Goal: Information Seeking & Learning: Check status

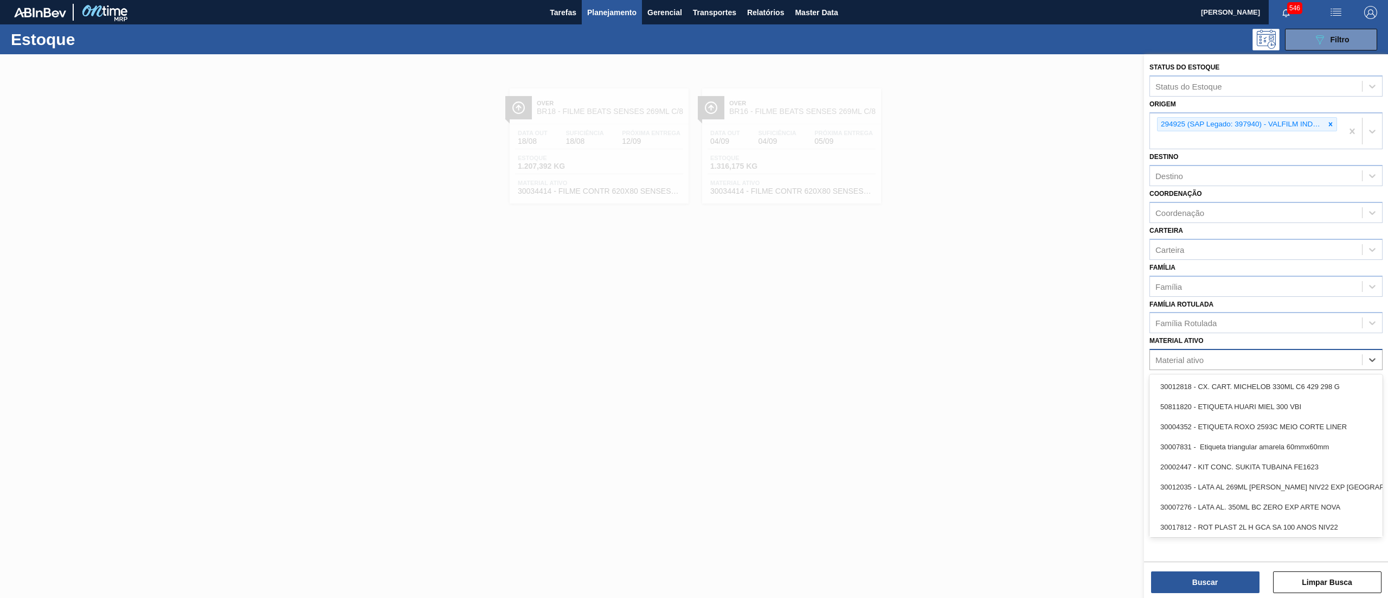
click at [1220, 360] on div "Material ativo" at bounding box center [1256, 360] width 212 height 16
paste ativo "30029207"
type ativo "30029207"
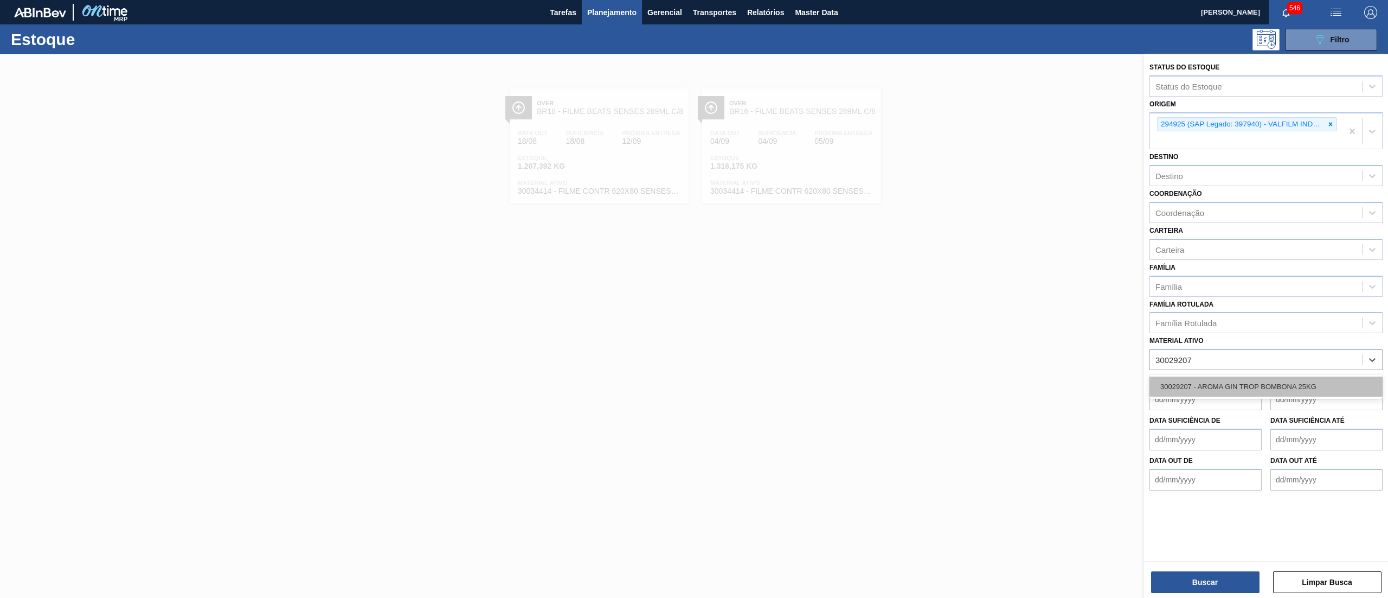
click at [1252, 377] on div "30029207 - AROMA GIN TROP BOMBONA 25KG" at bounding box center [1266, 386] width 233 height 20
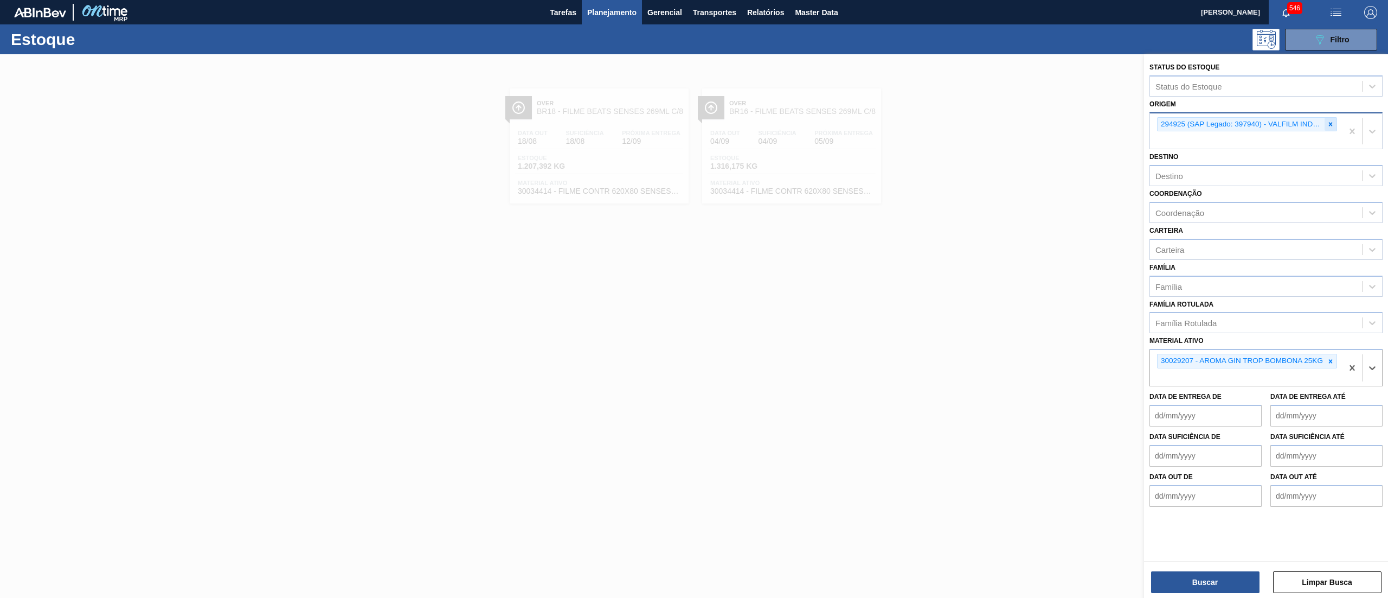
click at [1326, 118] on div at bounding box center [1331, 125] width 12 height 14
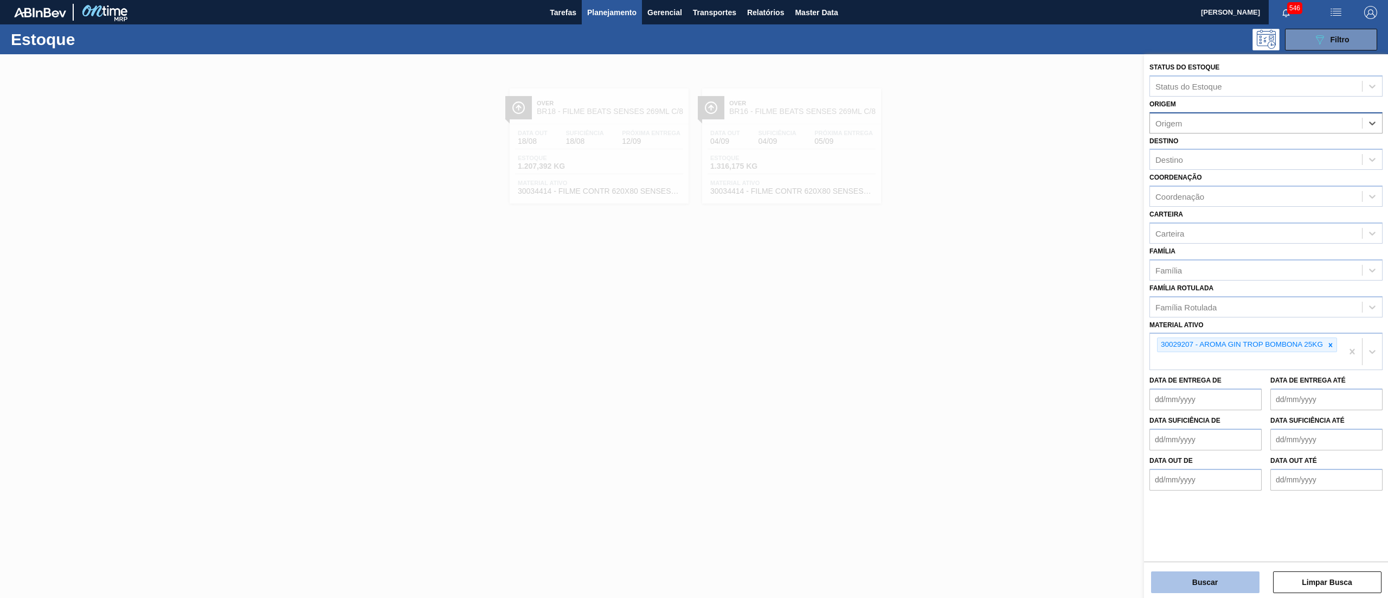
click at [1182, 576] on button "Buscar" at bounding box center [1205, 582] width 108 height 22
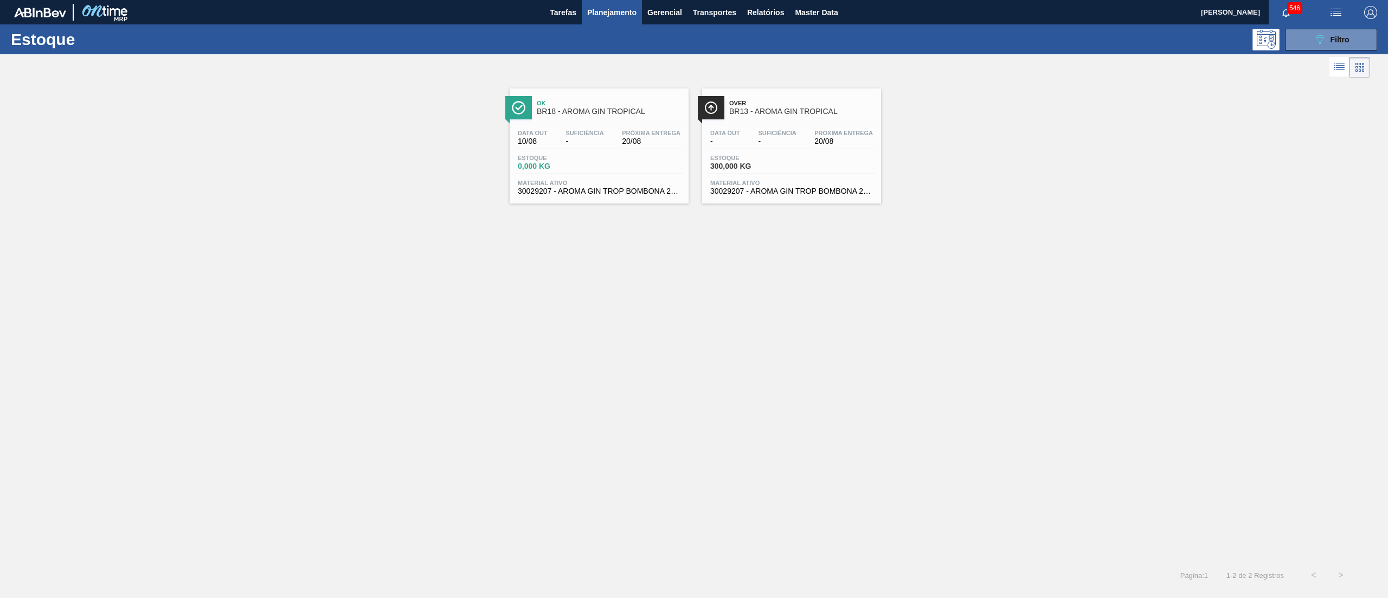
click at [644, 189] on span "30029207 - AROMA GIN TROP BOMBONA 25KG" at bounding box center [599, 191] width 163 height 8
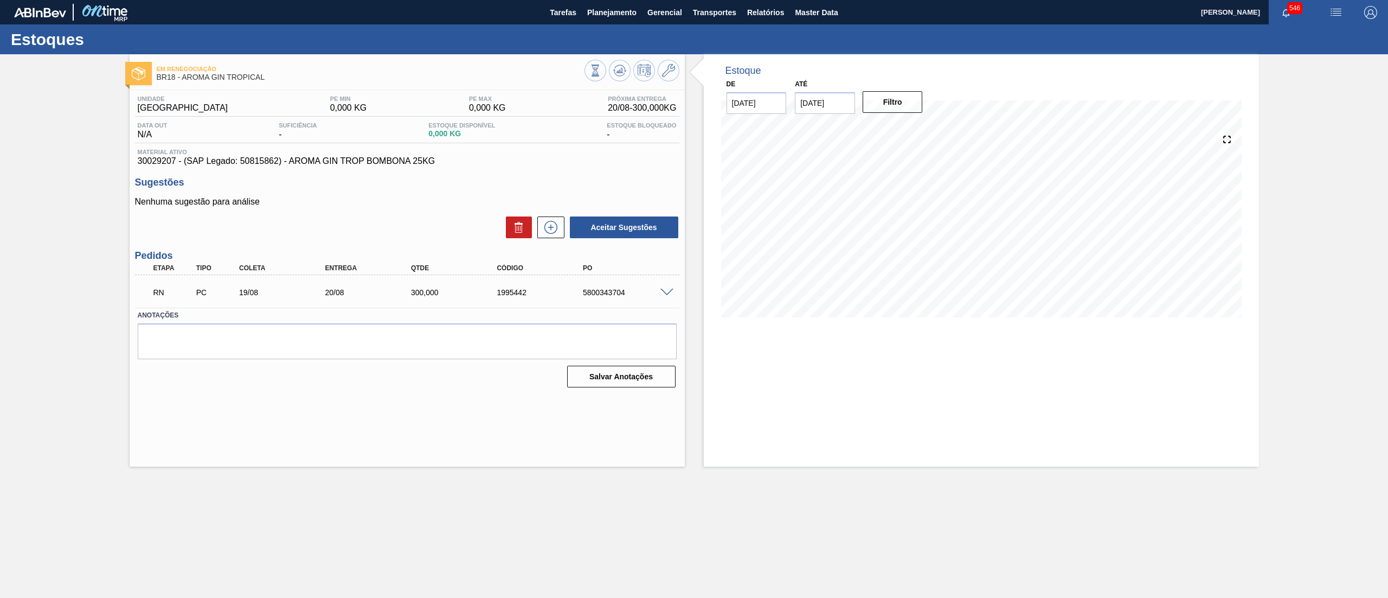
click at [668, 292] on span at bounding box center [666, 292] width 13 height 8
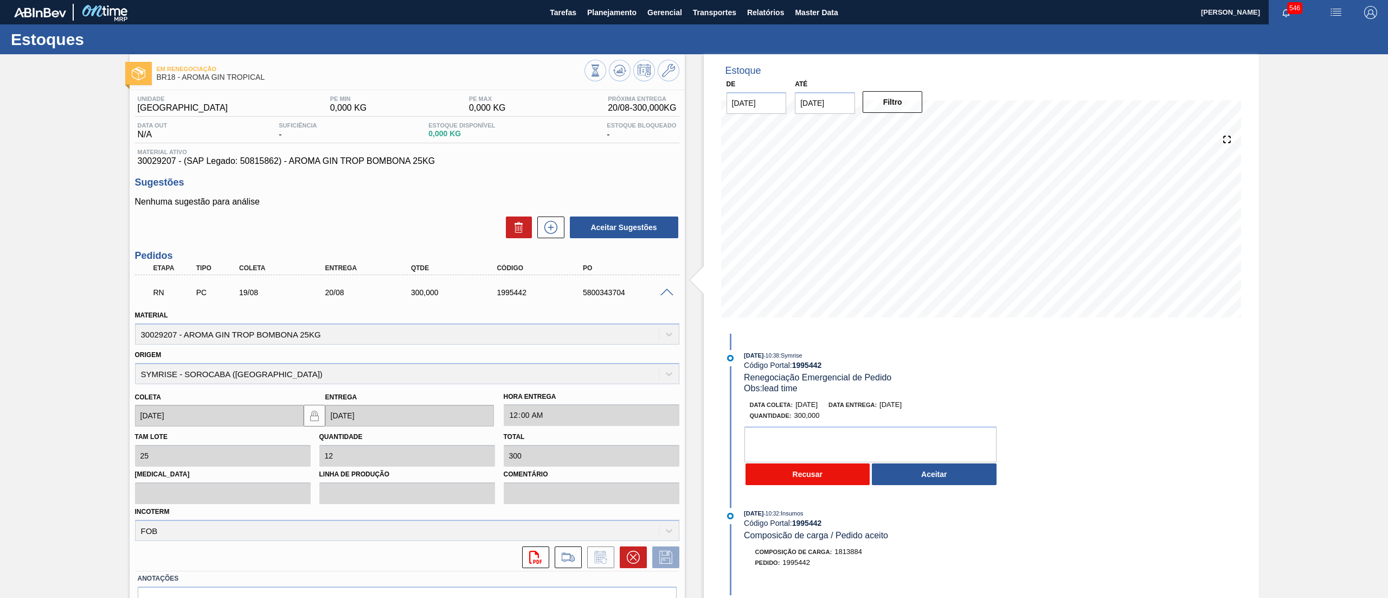
click at [829, 483] on button "Recusar" at bounding box center [808, 474] width 125 height 22
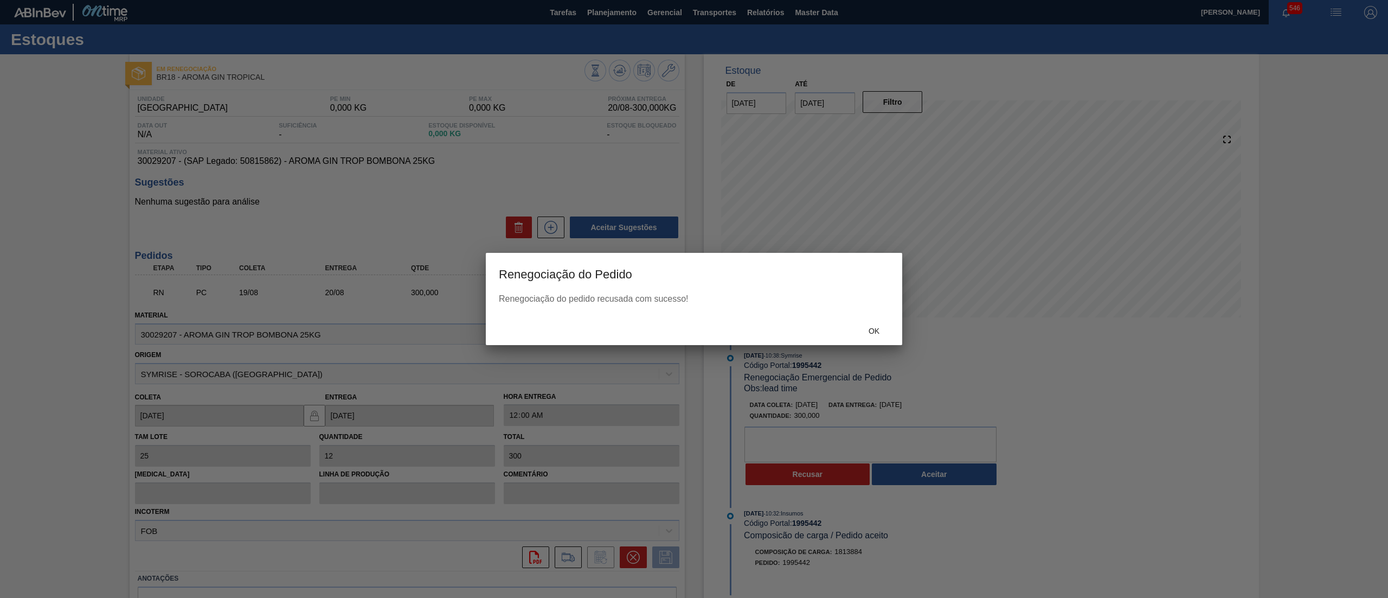
click at [875, 320] on div "Ok" at bounding box center [694, 331] width 416 height 28
click at [875, 332] on span "Ok" at bounding box center [874, 330] width 28 height 9
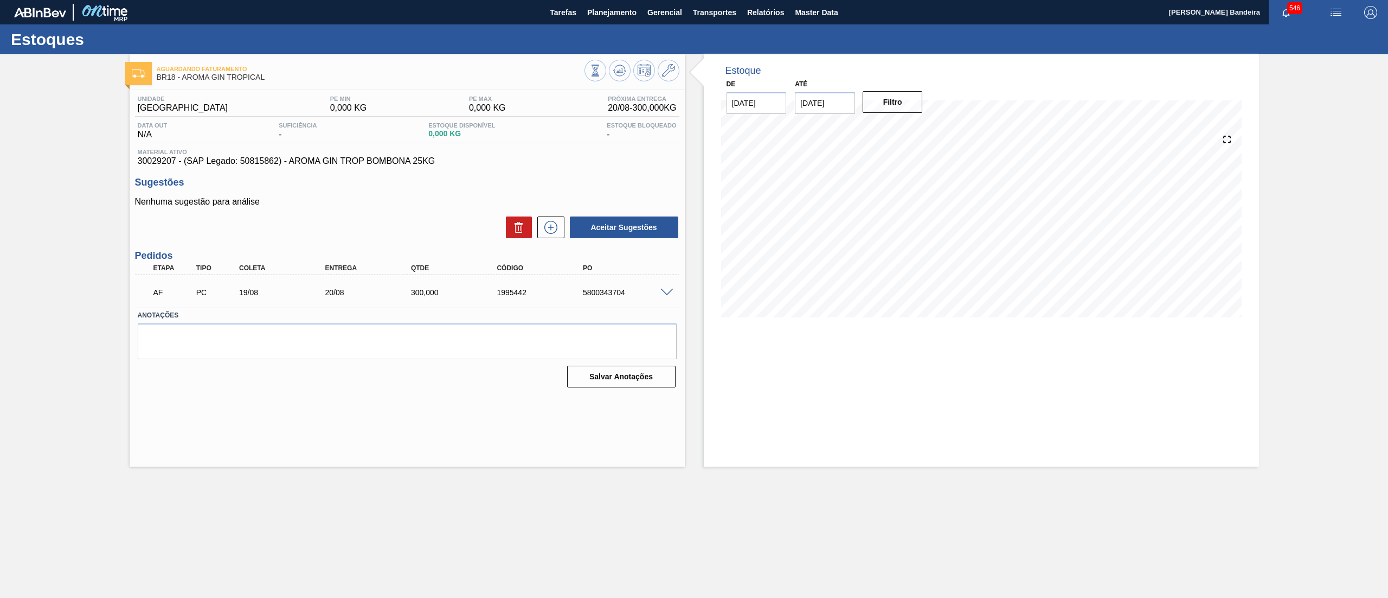
click at [664, 294] on span at bounding box center [666, 292] width 13 height 8
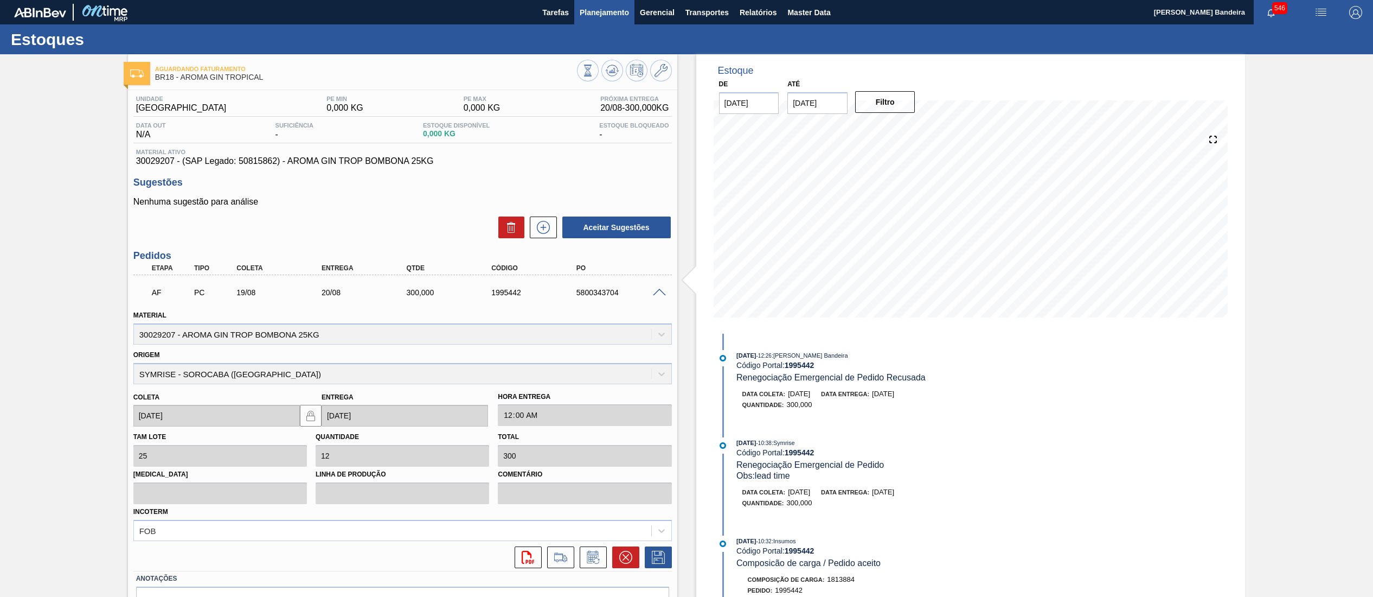
click at [607, 19] on button "Planejamento" at bounding box center [604, 12] width 60 height 24
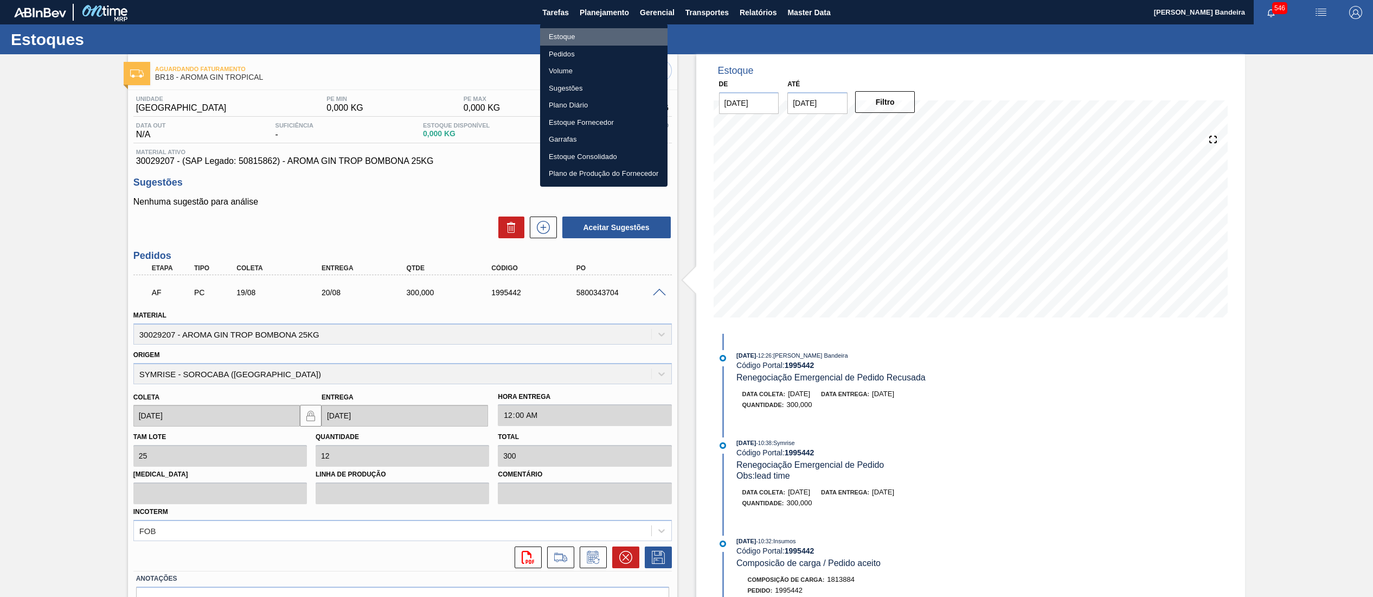
click at [604, 30] on li "Estoque" at bounding box center [603, 36] width 127 height 17
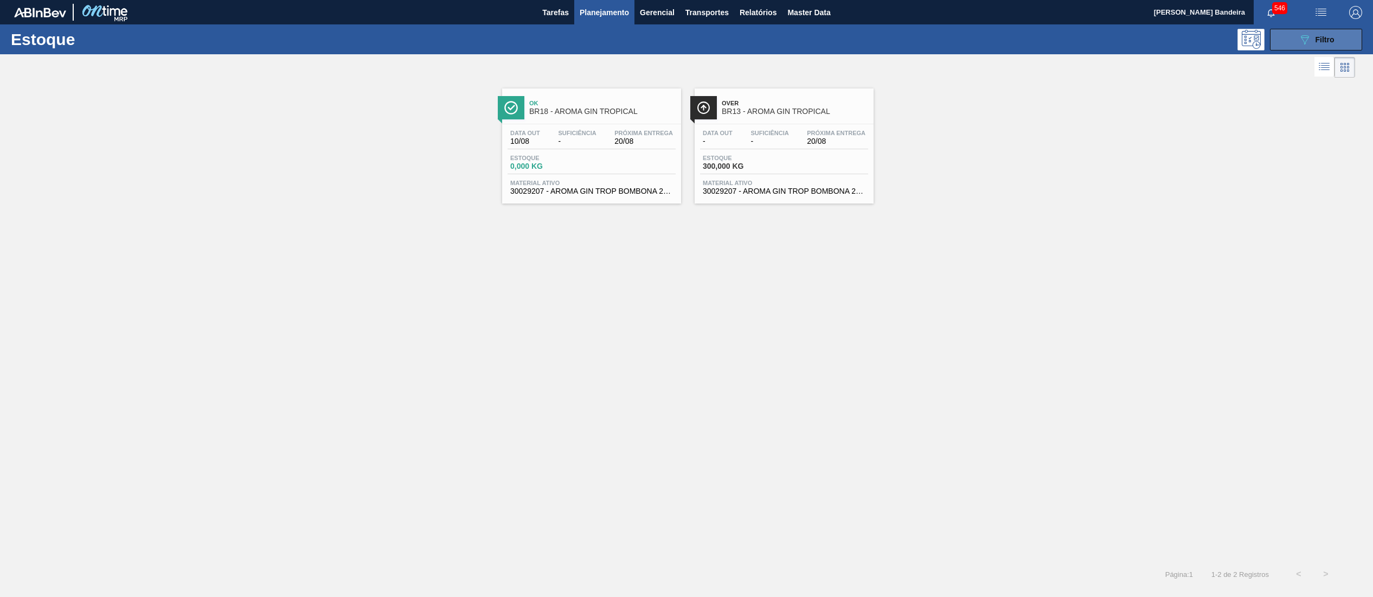
click at [1337, 40] on button "089F7B8B-B2A5-4AFE-B5C0-19BA573D28AC Filtro" at bounding box center [1316, 40] width 92 height 22
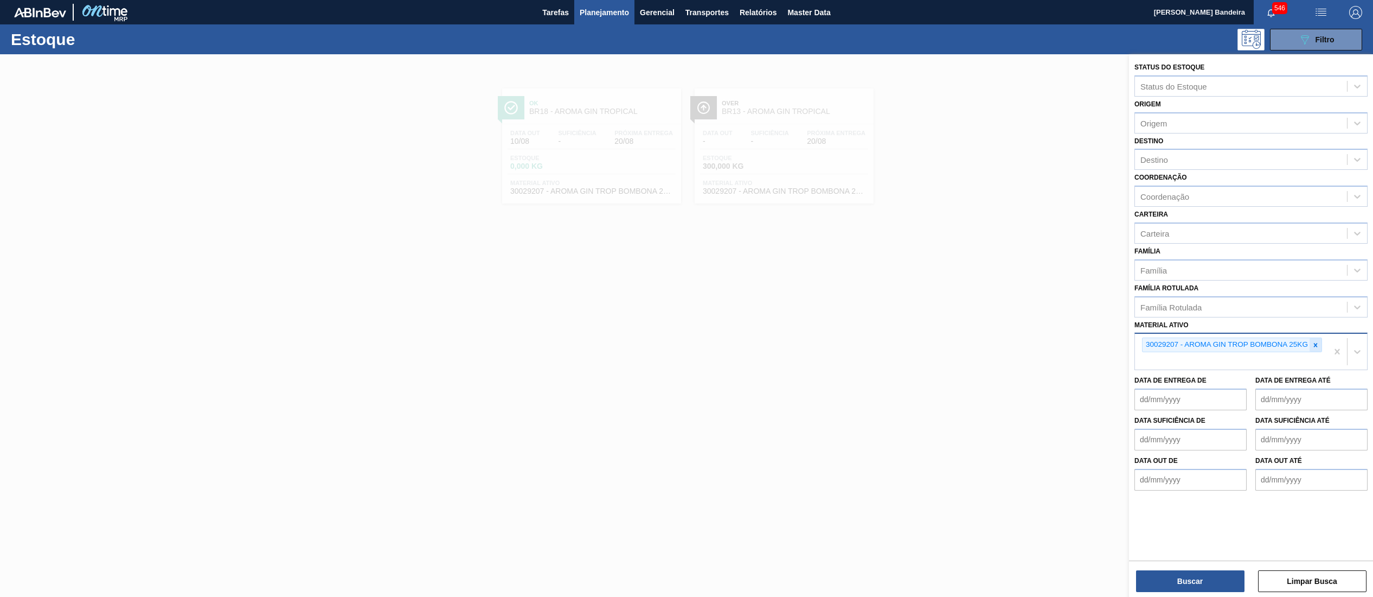
click at [1312, 344] on icon at bounding box center [1316, 345] width 8 height 8
paste ativo "30003102"
type ativo "30003102"
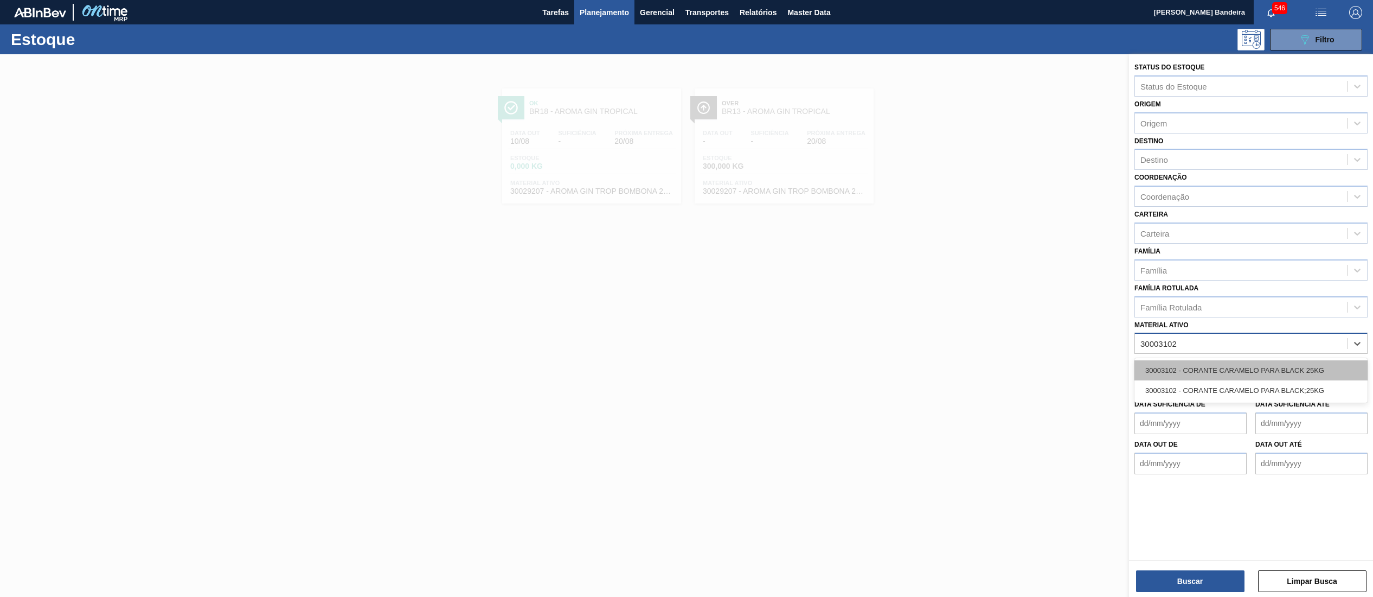
click at [1282, 360] on div "30003102 - CORANTE CARAMELO PARA BLACK 25KG" at bounding box center [1250, 370] width 233 height 20
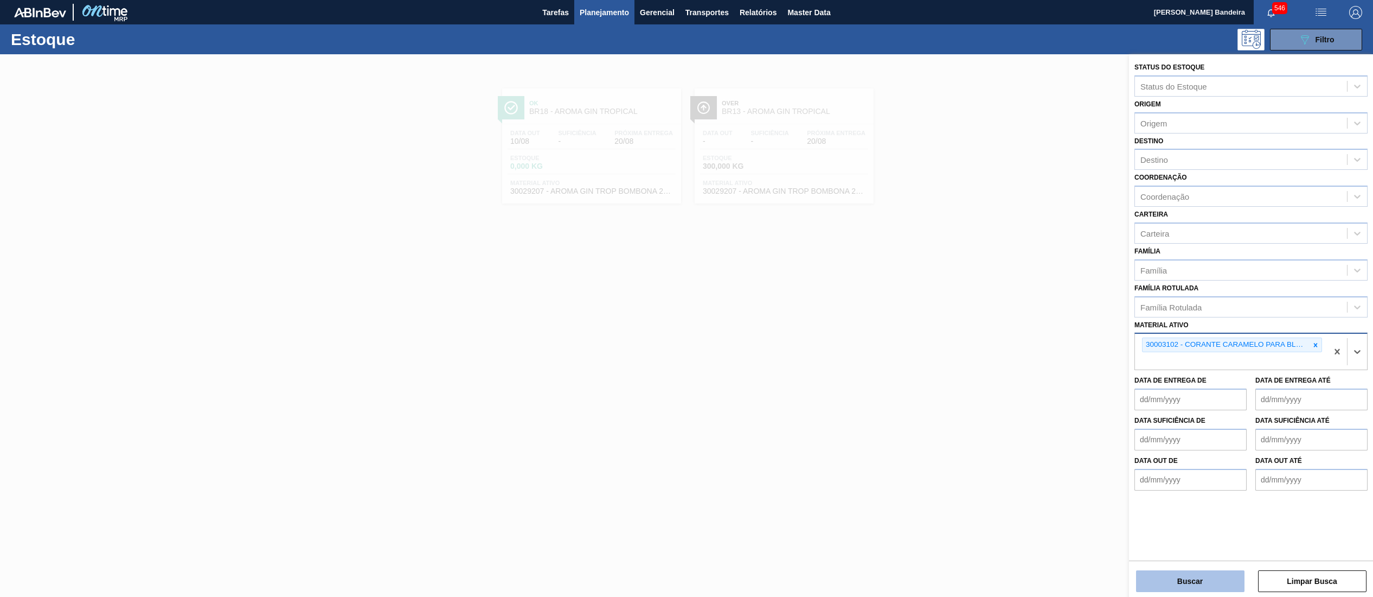
click at [1179, 577] on button "Buscar" at bounding box center [1190, 581] width 108 height 22
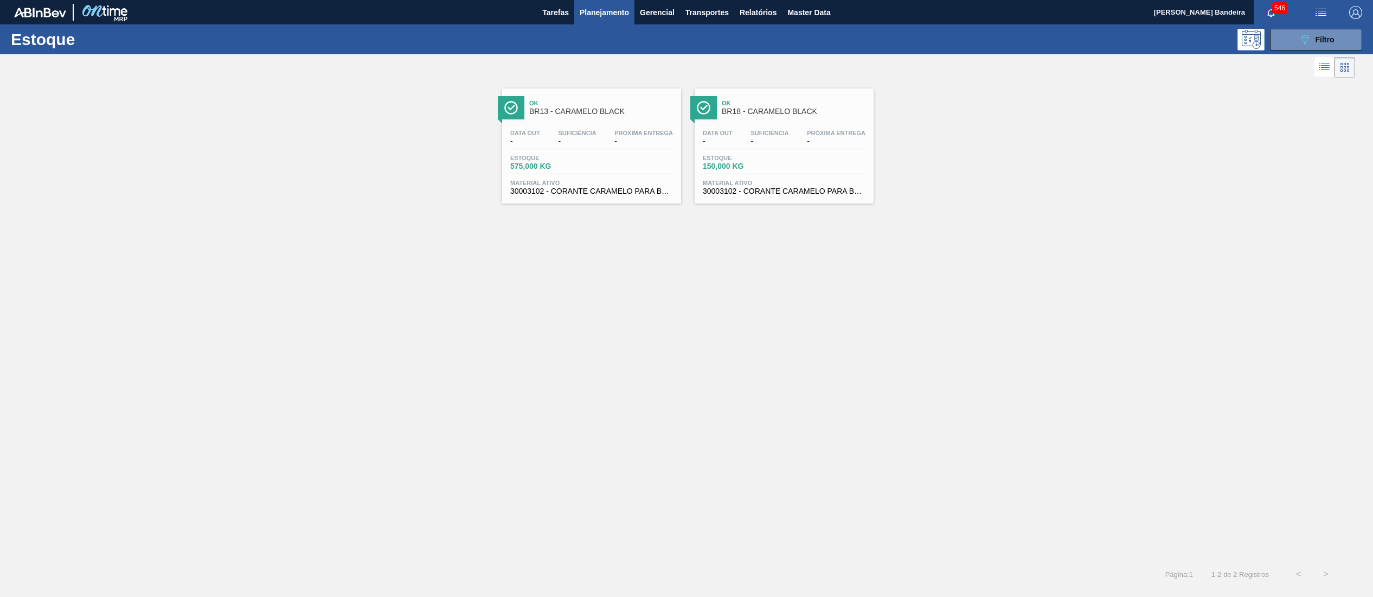
click at [636, 193] on span "30003102 - CORANTE CARAMELO PARA BLACK;25KG" at bounding box center [591, 191] width 163 height 8
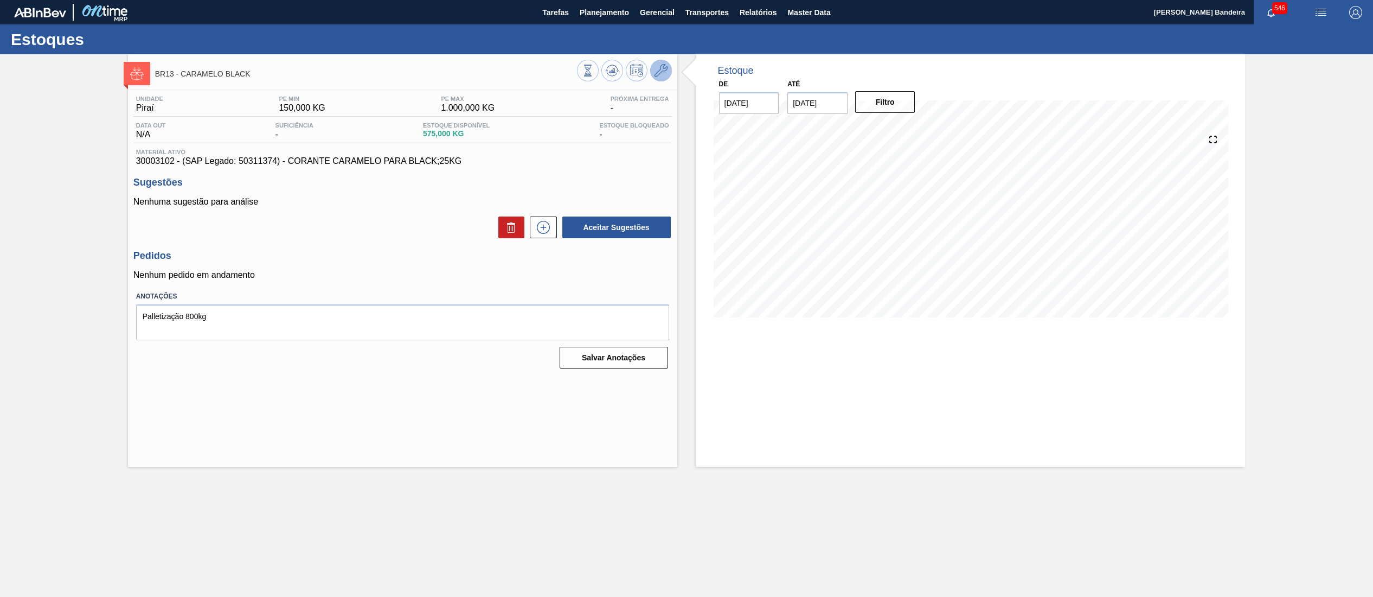
click at [667, 72] on button at bounding box center [661, 71] width 22 height 22
drag, startPoint x: 467, startPoint y: 159, endPoint x: 286, endPoint y: 164, distance: 181.2
click at [286, 164] on span "30003102 - (SAP Legado: 50311374) - CORANTE CARAMELO PARA BLACK;25KG" at bounding box center [402, 161] width 533 height 10
copy span "CORANTE CARAMELO PARA BLACK;25KG"
drag, startPoint x: 259, startPoint y: 67, endPoint x: 180, endPoint y: 78, distance: 79.8
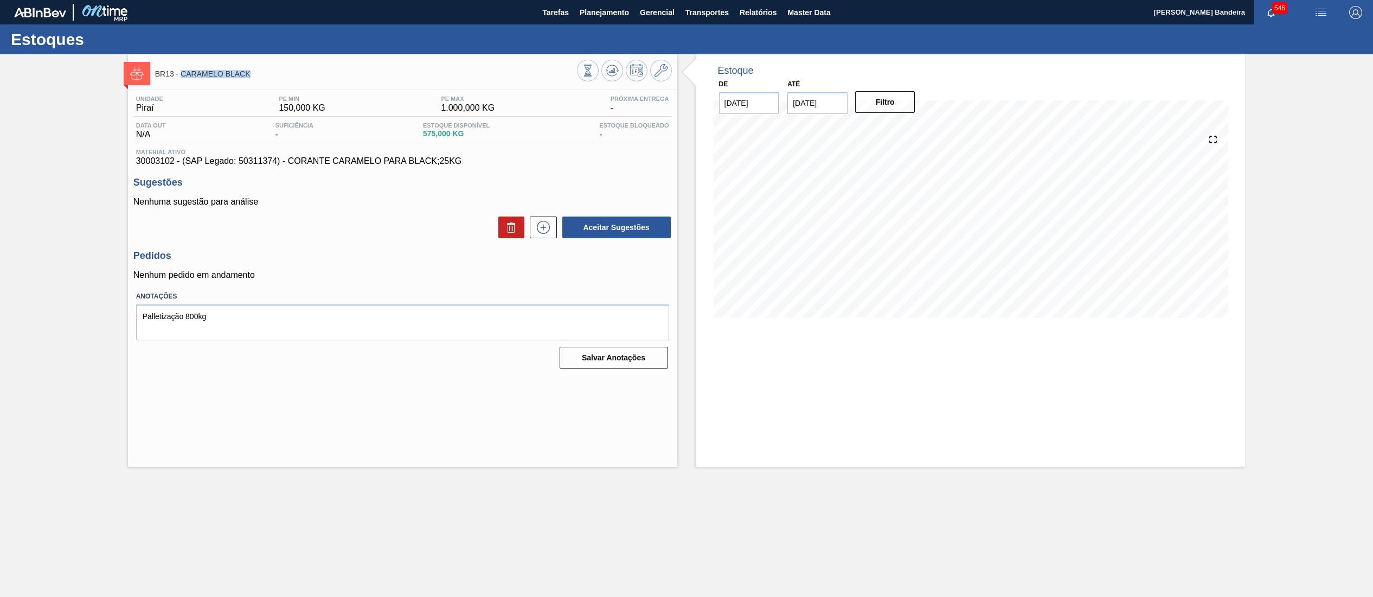
click at [180, 78] on div "BR13 - CARAMELO BLACK" at bounding box center [366, 73] width 422 height 24
copy span "CARAMELO BLACK"
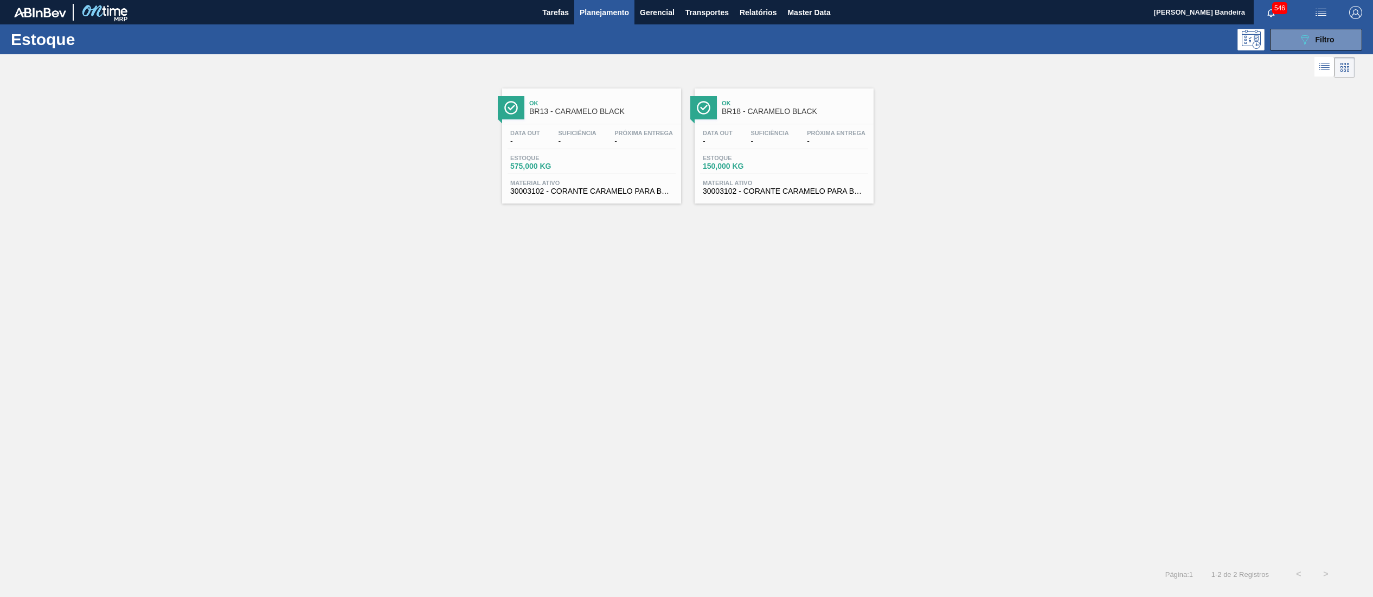
click at [1285, 52] on div "Estoque 089F7B8B-B2A5-4AFE-B5C0-19BA573D28AC Filtro" at bounding box center [686, 39] width 1373 height 30
click at [1286, 42] on button "089F7B8B-B2A5-4AFE-B5C0-19BA573D28AC Filtro" at bounding box center [1316, 40] width 92 height 22
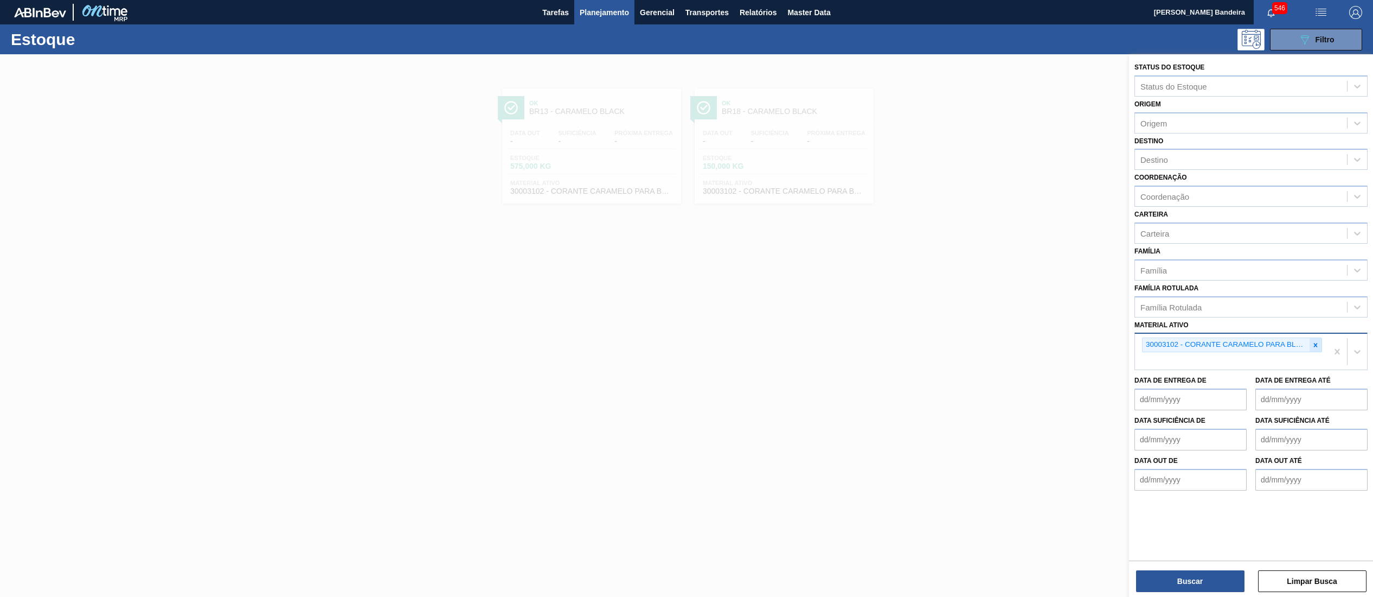
click at [1320, 342] on div at bounding box center [1316, 345] width 12 height 14
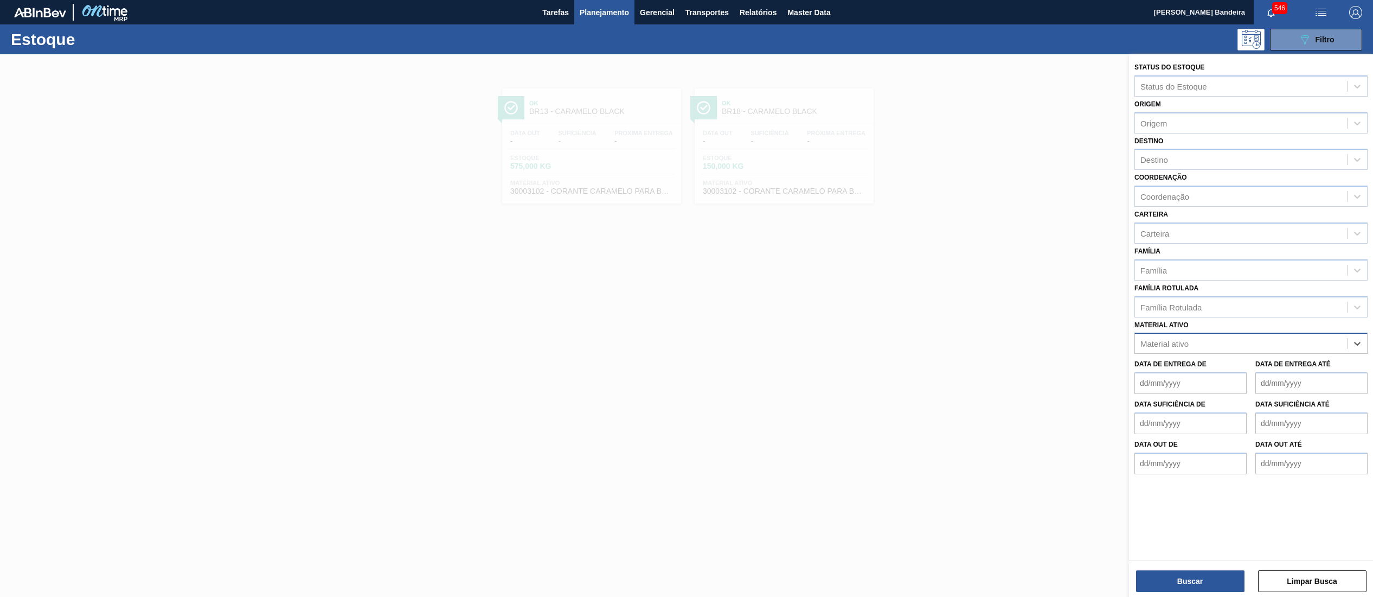
paste ativo "30003579"
type ativo "30003579"
click at [1261, 368] on div "30003579 - CITRATO DE SODIO" at bounding box center [1250, 370] width 233 height 20
click at [1192, 579] on button "Buscar" at bounding box center [1190, 581] width 108 height 22
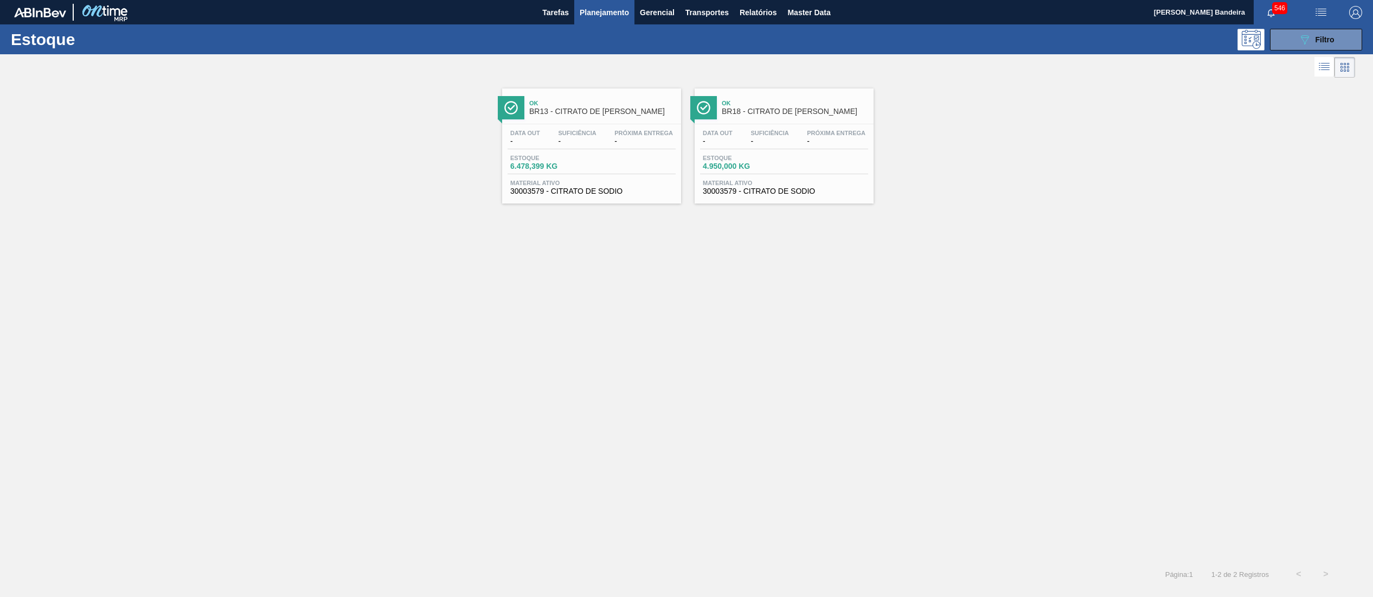
click at [606, 201] on div "Ok BR13 - CITRATO DE SÓDIO Data out - Suficiência - Próxima Entrega - Estoque 6…" at bounding box center [591, 145] width 179 height 115
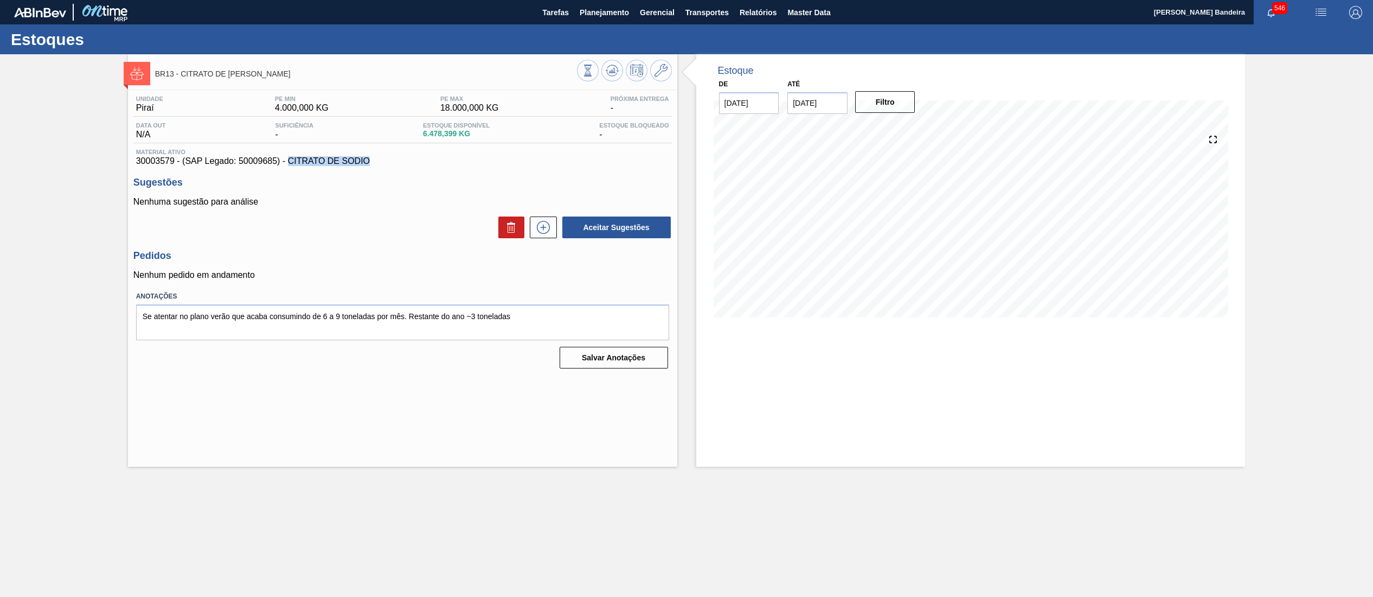
drag, startPoint x: 371, startPoint y: 161, endPoint x: 291, endPoint y: 161, distance: 80.3
click at [291, 161] on span "30003579 - (SAP Legado: 50009685) - CITRATO DE SODIO" at bounding box center [402, 161] width 533 height 10
copy span "CITRATO DE SODIO"
drag, startPoint x: 256, startPoint y: 75, endPoint x: 180, endPoint y: 78, distance: 76.5
click at [180, 78] on span "BR13 - CITRATO DE SÓDIO" at bounding box center [366, 74] width 422 height 8
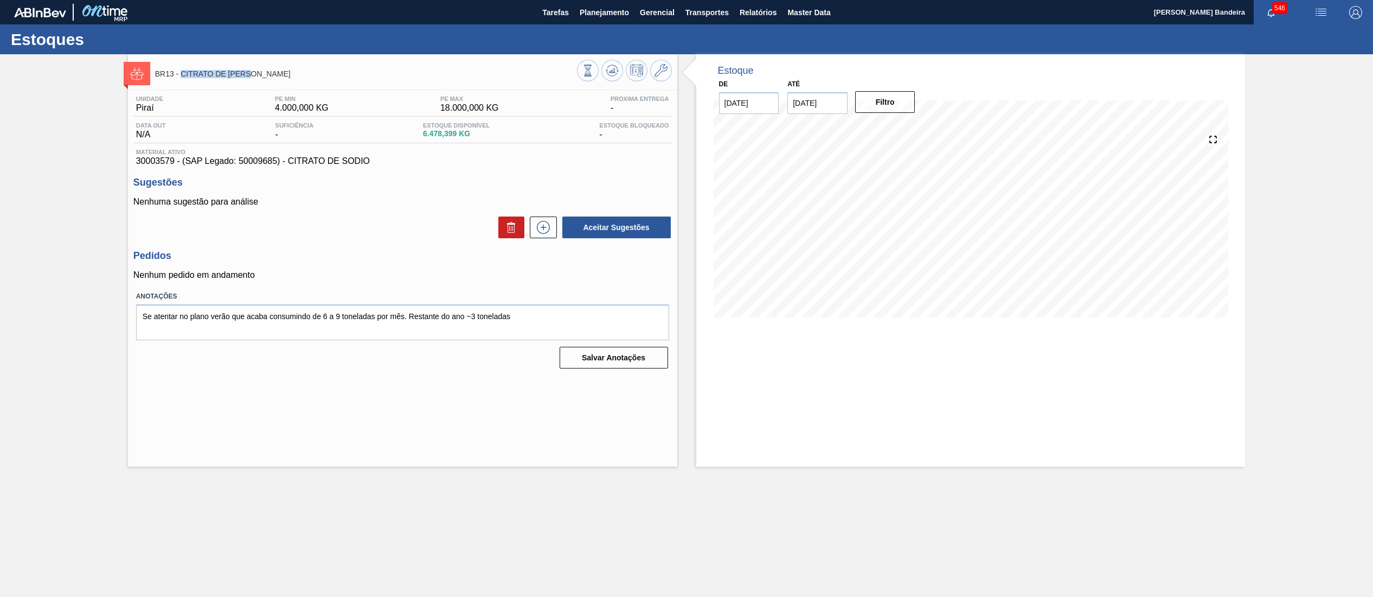
copy span "CITRATO DE SÓDIO"
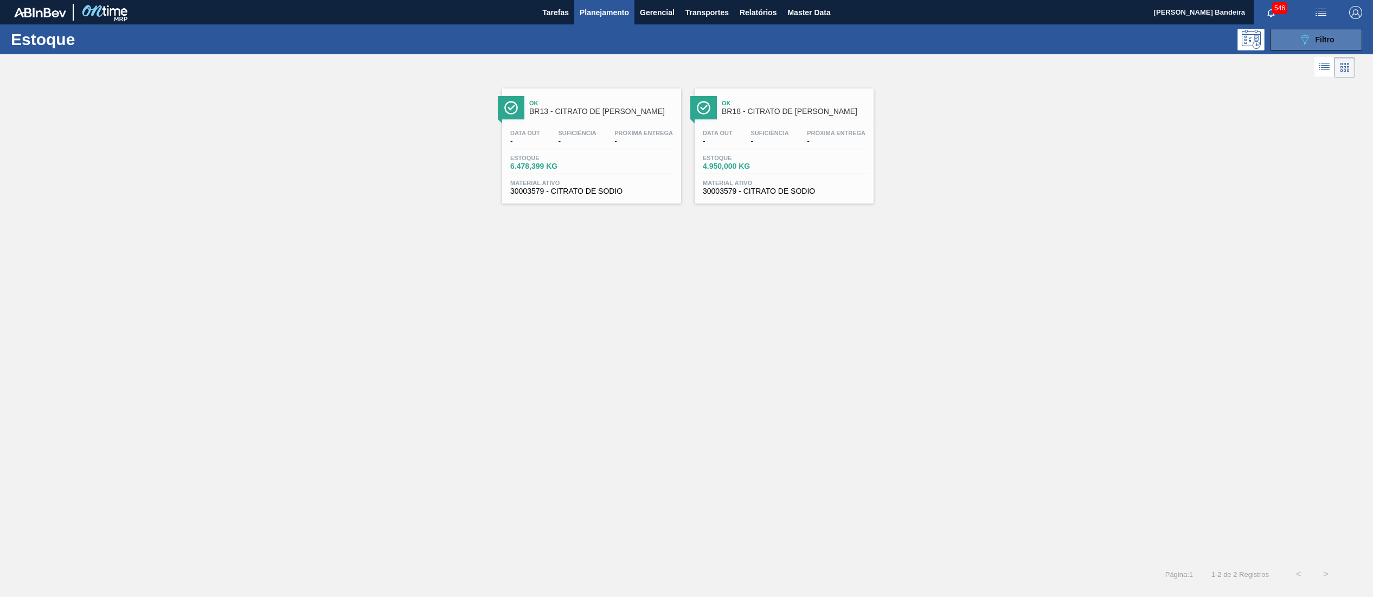
click at [1292, 41] on button "089F7B8B-B2A5-4AFE-B5C0-19BA573D28AC Filtro" at bounding box center [1316, 40] width 92 height 22
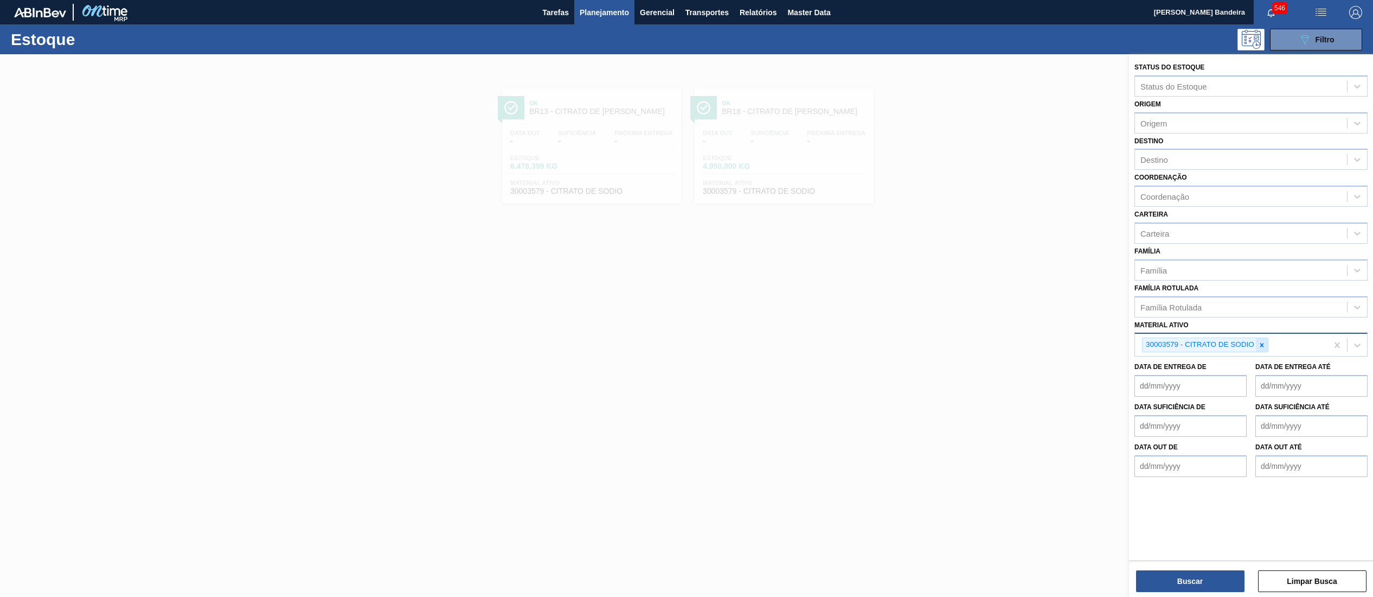
click at [1266, 347] on div at bounding box center [1262, 345] width 12 height 14
paste ativo "30009649"
type ativo "30009649"
click at [1256, 369] on div "30009649 - ACIDO CÍTRICO ANIDRO" at bounding box center [1250, 370] width 233 height 20
click at [1167, 572] on button "Buscar" at bounding box center [1190, 581] width 108 height 22
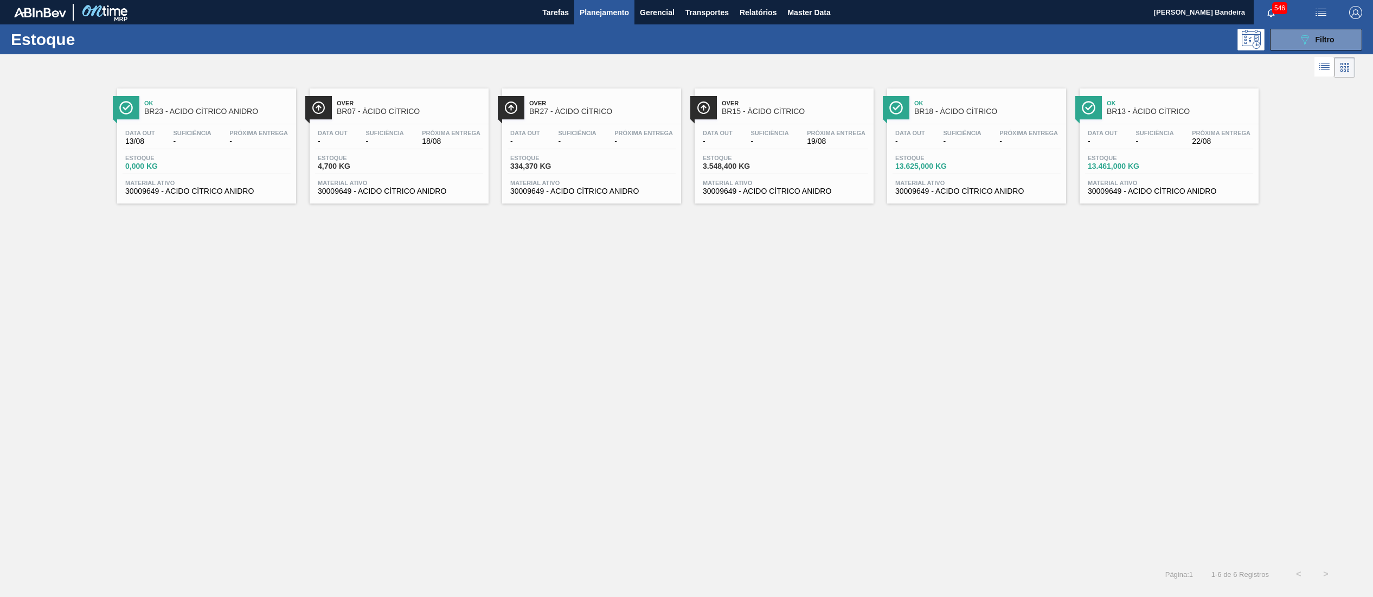
click at [769, 197] on div "Data out - Suficiência - Próxima Entrega 19/08 Estoque 3.548,400 KG Material at…" at bounding box center [784, 161] width 179 height 74
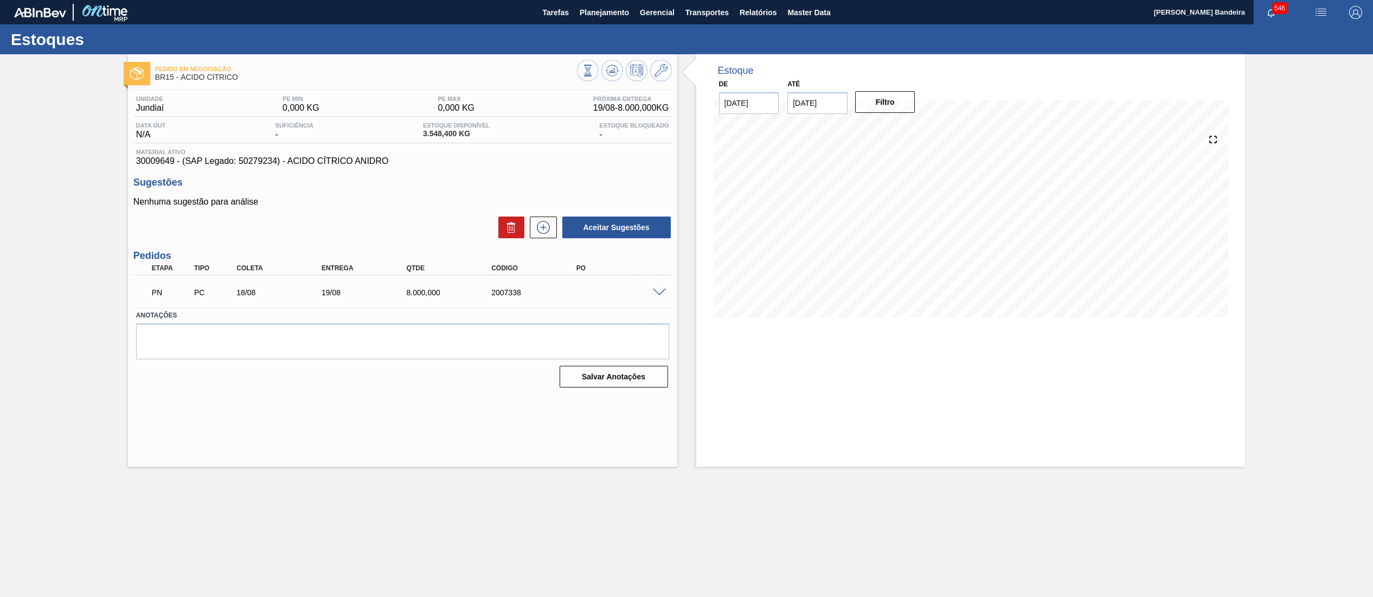
click at [660, 290] on span at bounding box center [659, 292] width 13 height 8
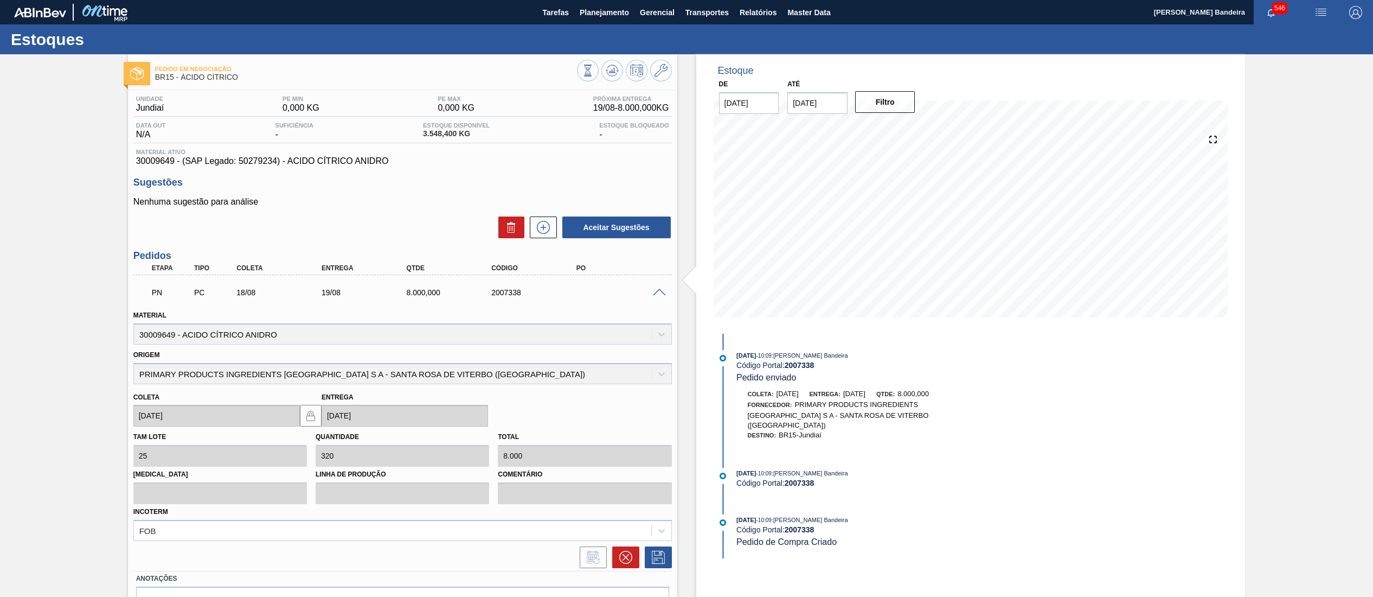
click at [683, 327] on div "Estoque De 18/08/2025 Até 01/09/2025 Filtro 12/08/2025 - 10:09 : Leticia Marque…" at bounding box center [961, 356] width 568 height 605
